Goal: Information Seeking & Learning: Find specific fact

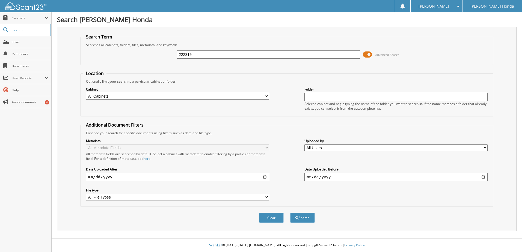
type input "222319"
click at [290, 213] on button "Search" at bounding box center [302, 218] width 25 height 10
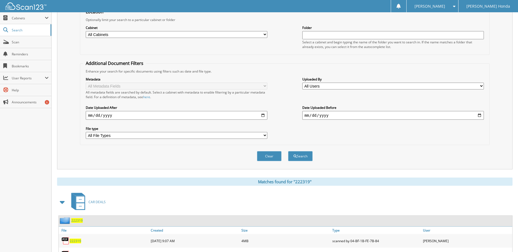
scroll to position [151, 0]
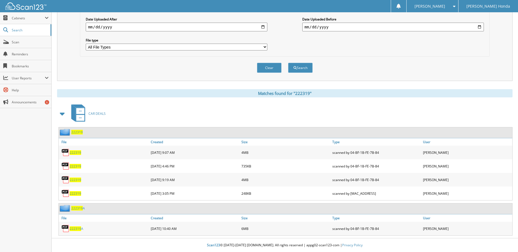
click at [74, 151] on span "222319" at bounding box center [75, 153] width 11 height 5
